Goal: Task Accomplishment & Management: Use online tool/utility

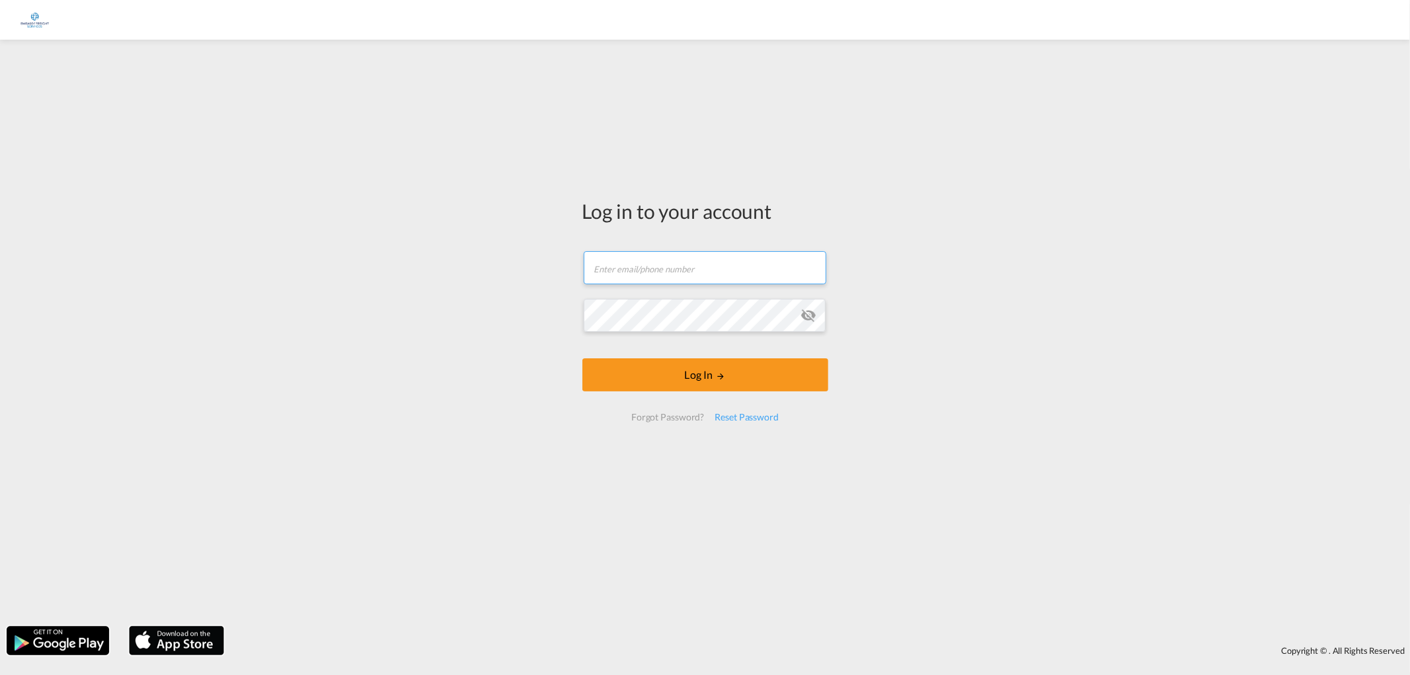
click at [640, 271] on input "text" at bounding box center [705, 267] width 243 height 33
type input "[EMAIL_ADDRESS][DOMAIN_NAME]"
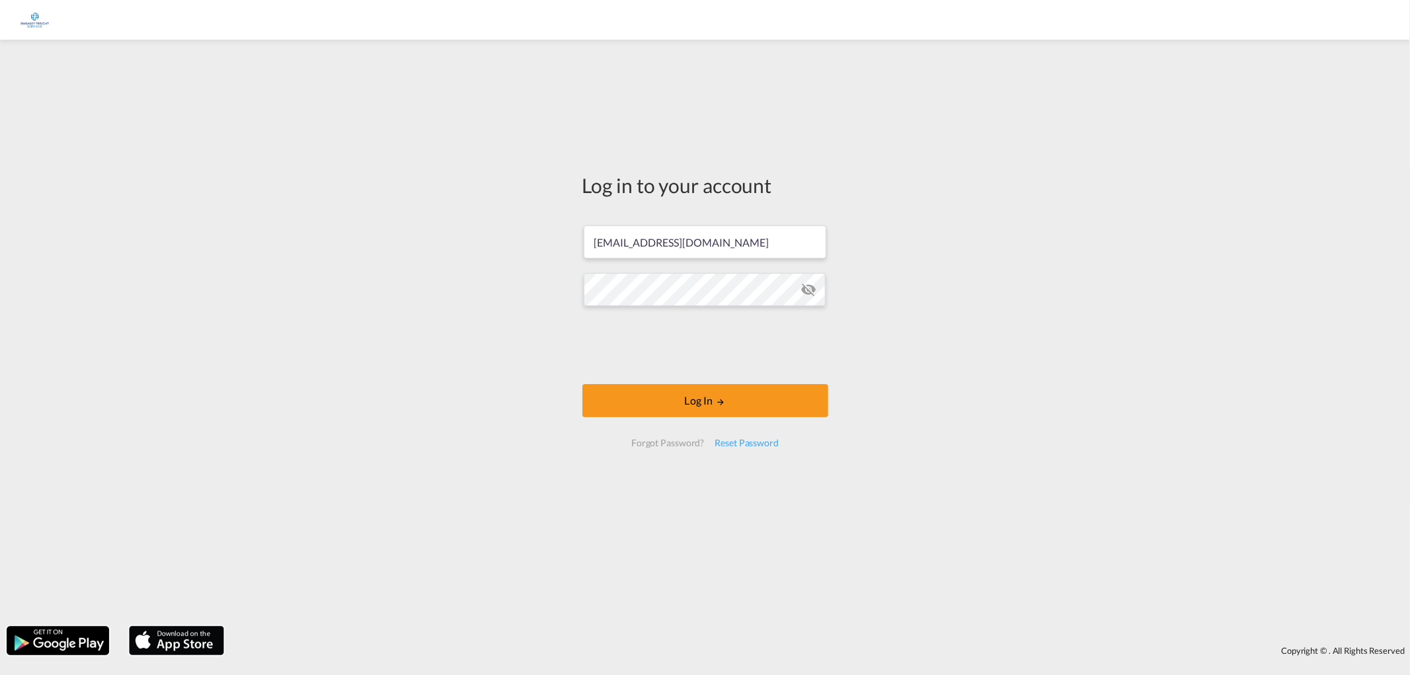
click at [807, 291] on md-icon "icon-eye-off" at bounding box center [808, 290] width 16 height 16
click at [698, 401] on button "Log In" at bounding box center [705, 400] width 246 height 33
